Goal: Navigation & Orientation: Understand site structure

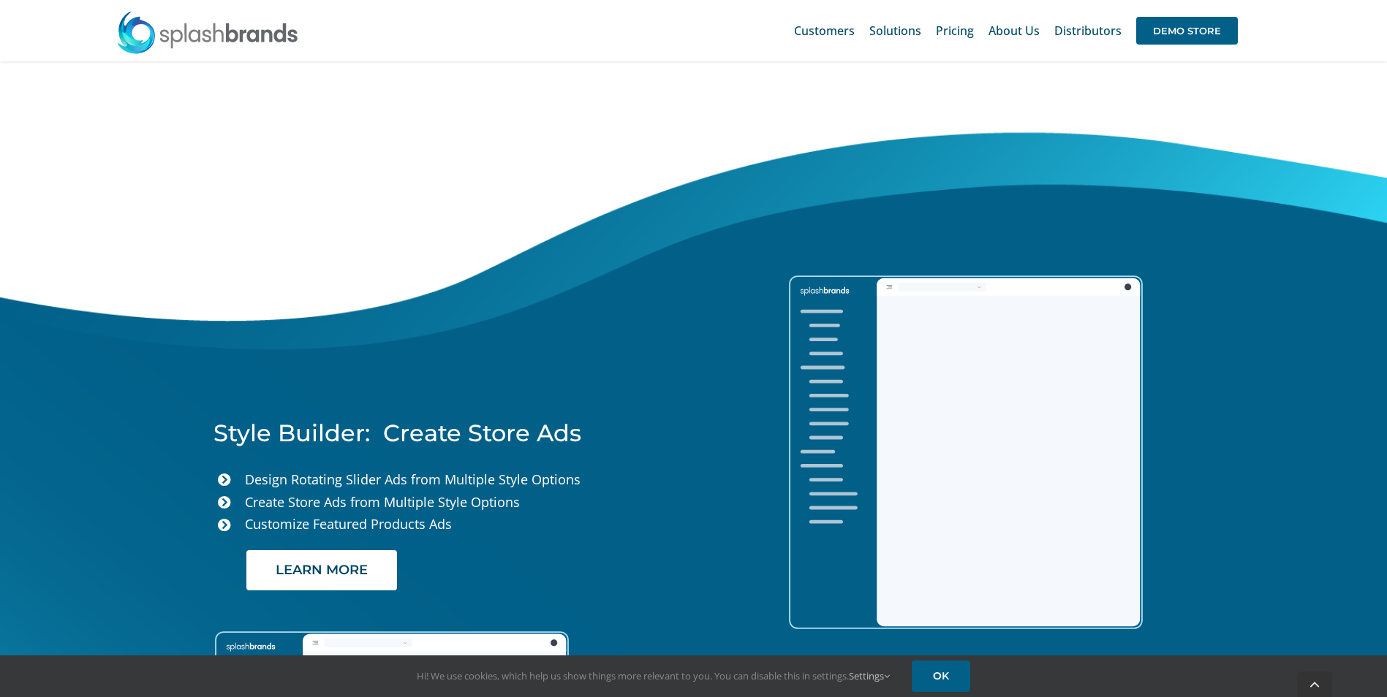
scroll to position [3435, 0]
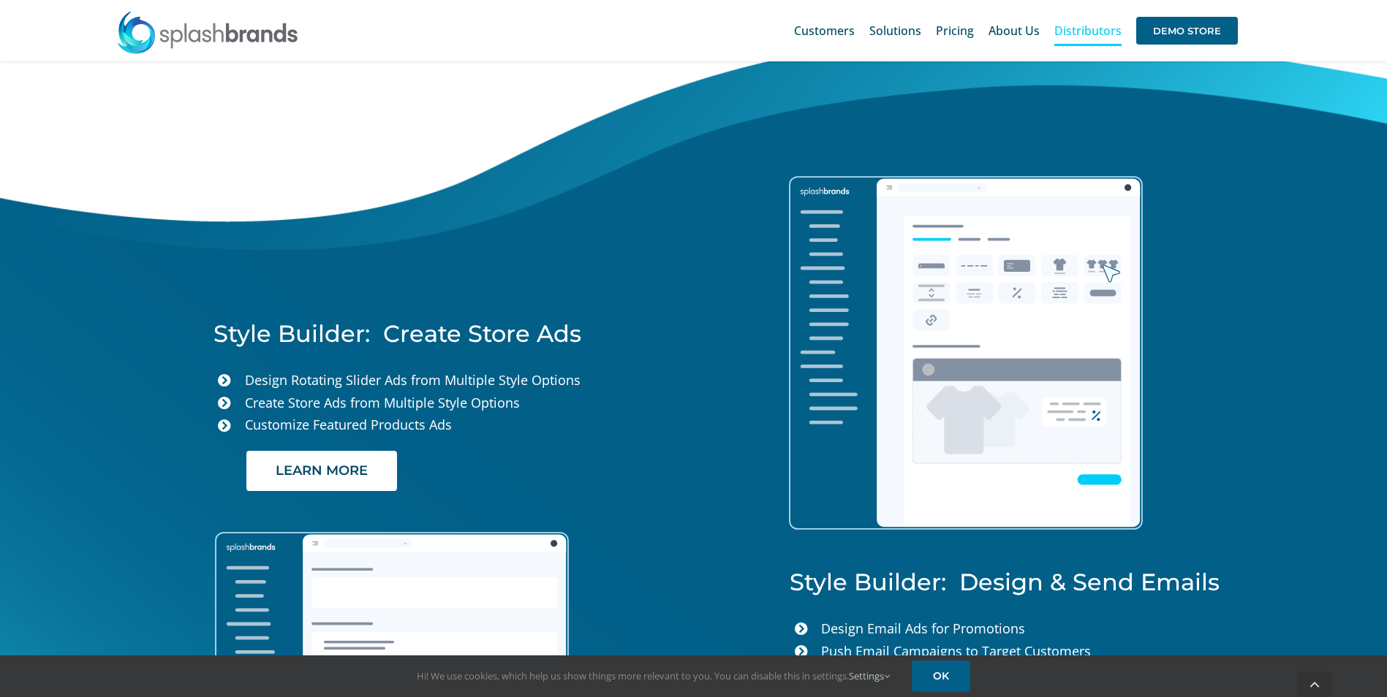
click at [1073, 25] on span "Distributors" at bounding box center [1087, 31] width 67 height 12
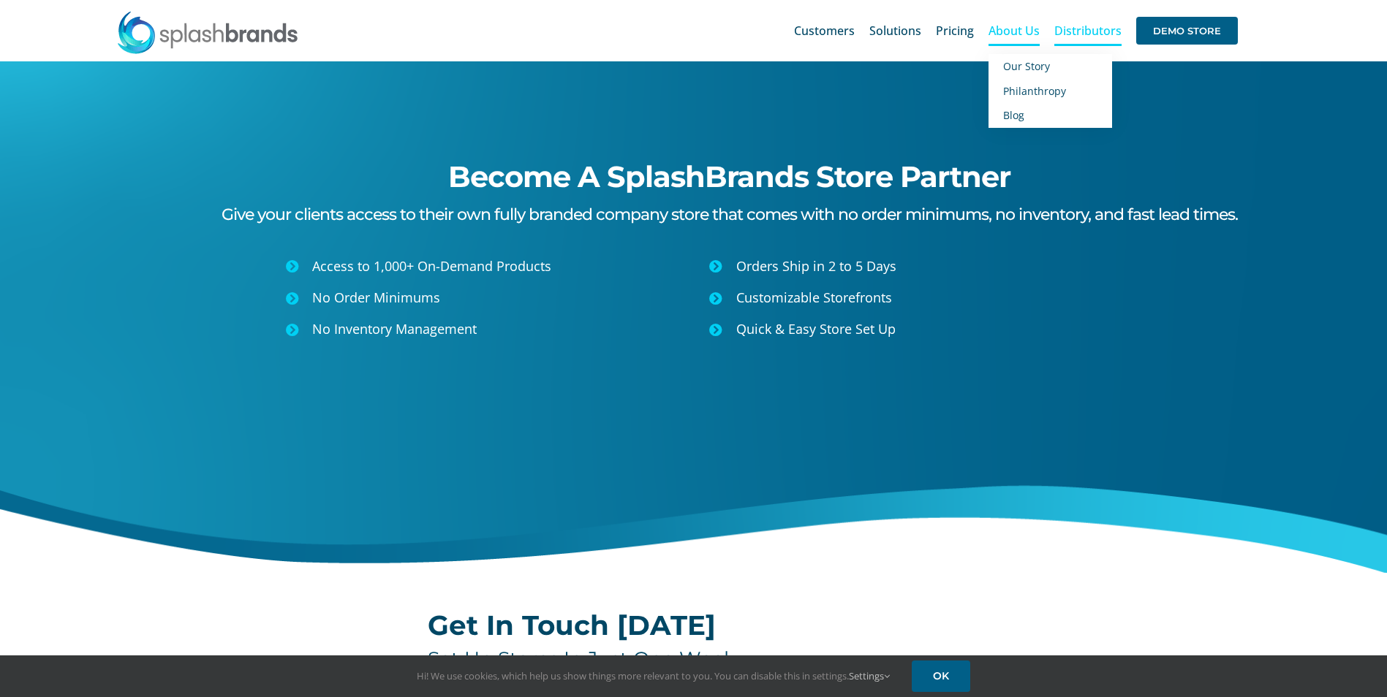
click at [1002, 30] on span "About Us" at bounding box center [1013, 31] width 51 height 12
click at [1015, 69] on span "Our Story" at bounding box center [1026, 66] width 47 height 14
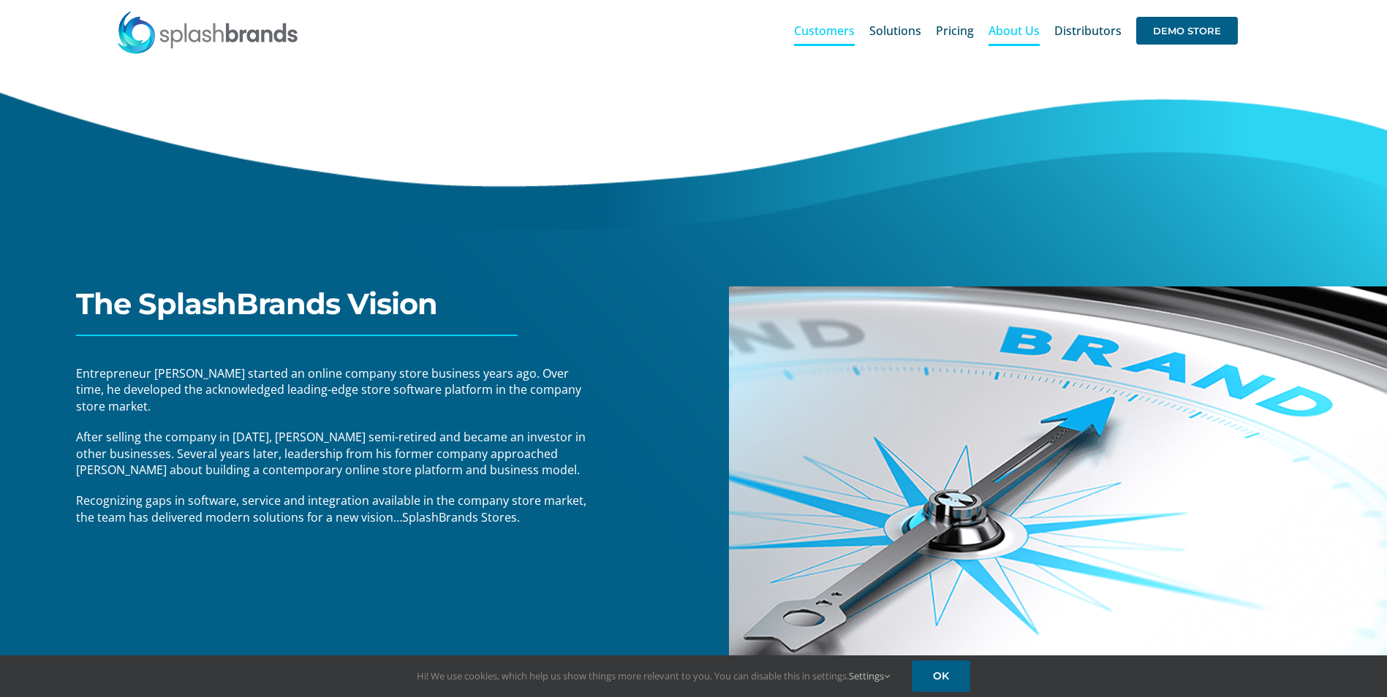
click at [818, 34] on span "Customers" at bounding box center [824, 31] width 61 height 12
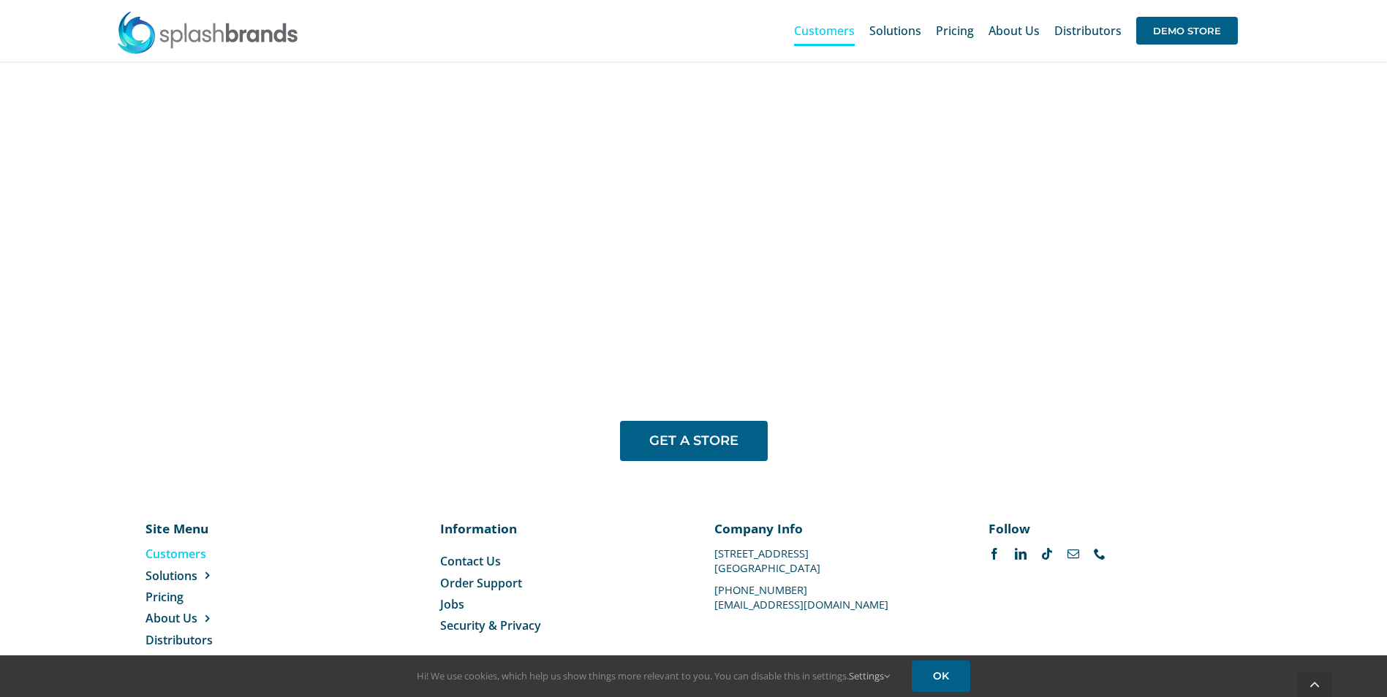
scroll to position [1186, 0]
